Goal: Find specific page/section: Find specific page/section

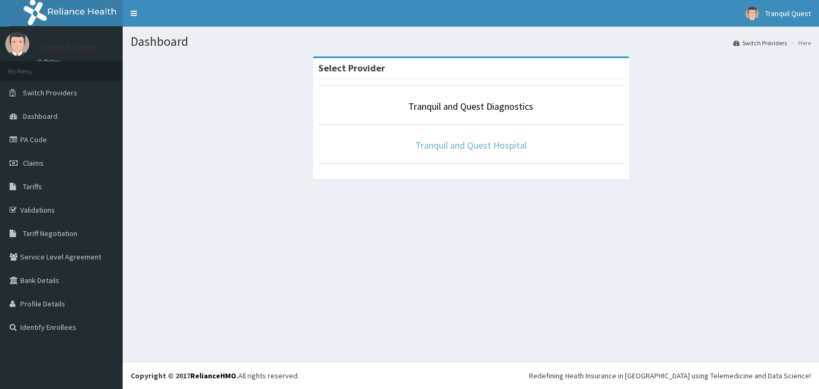
click at [451, 148] on link "Tranquil and Quest Hospital" at bounding box center [472, 145] width 112 height 12
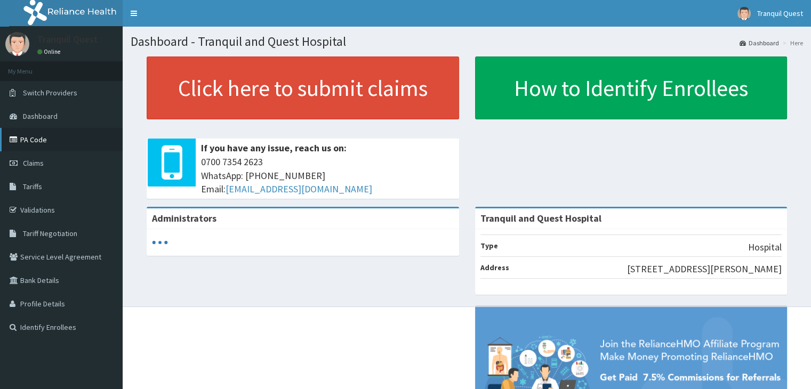
click at [77, 134] on link "PA Code" at bounding box center [61, 139] width 123 height 23
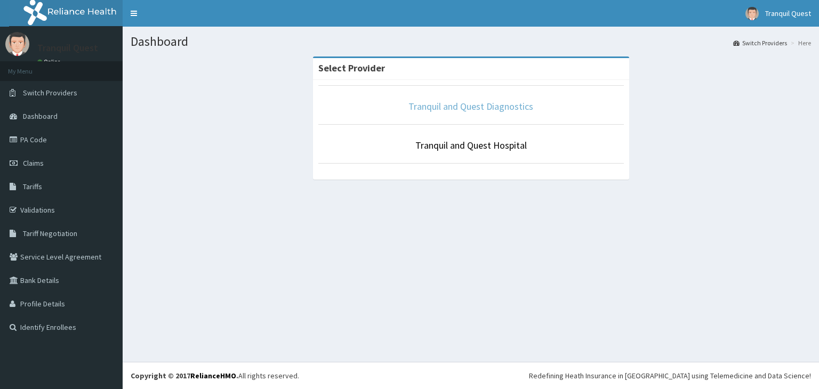
click at [431, 111] on link "Tranquil and Quest Diagnostics" at bounding box center [471, 106] width 125 height 12
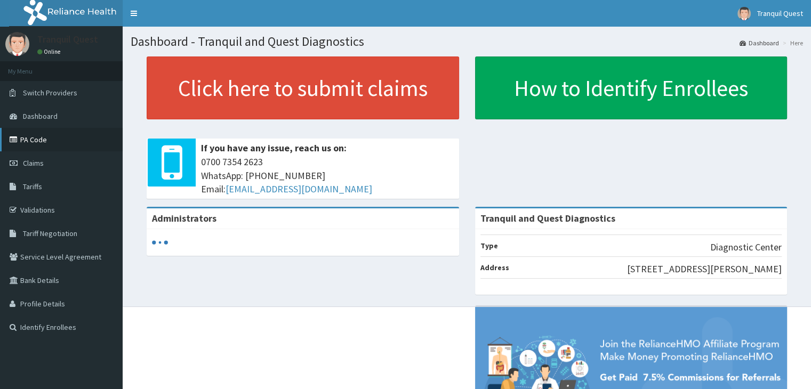
click at [56, 141] on link "PA Code" at bounding box center [61, 139] width 123 height 23
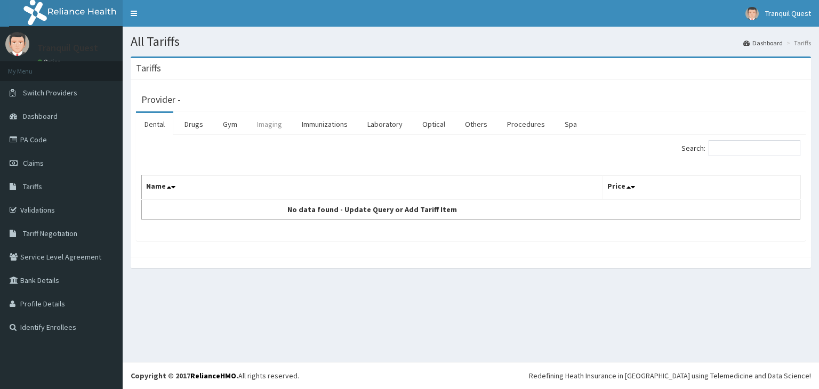
click at [269, 130] on link "Imaging" at bounding box center [270, 124] width 42 height 22
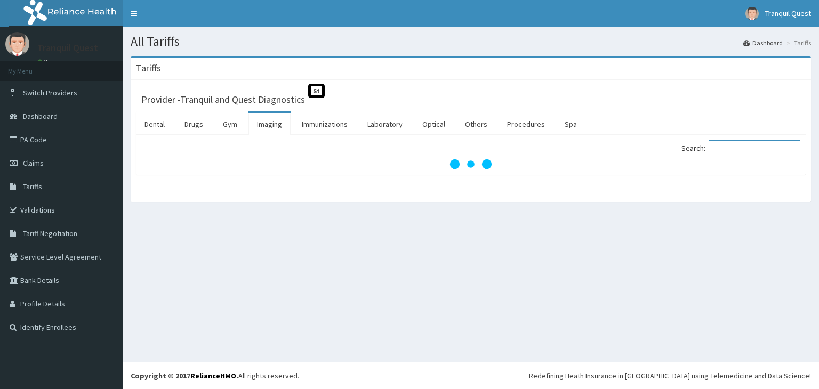
click at [729, 147] on input "Search:" at bounding box center [755, 148] width 92 height 16
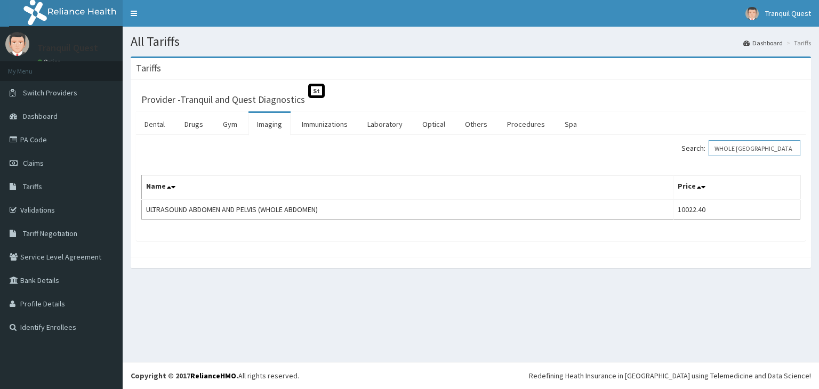
type input "WHOLE [GEOGRAPHIC_DATA]"
